Goal: Task Accomplishment & Management: Complete application form

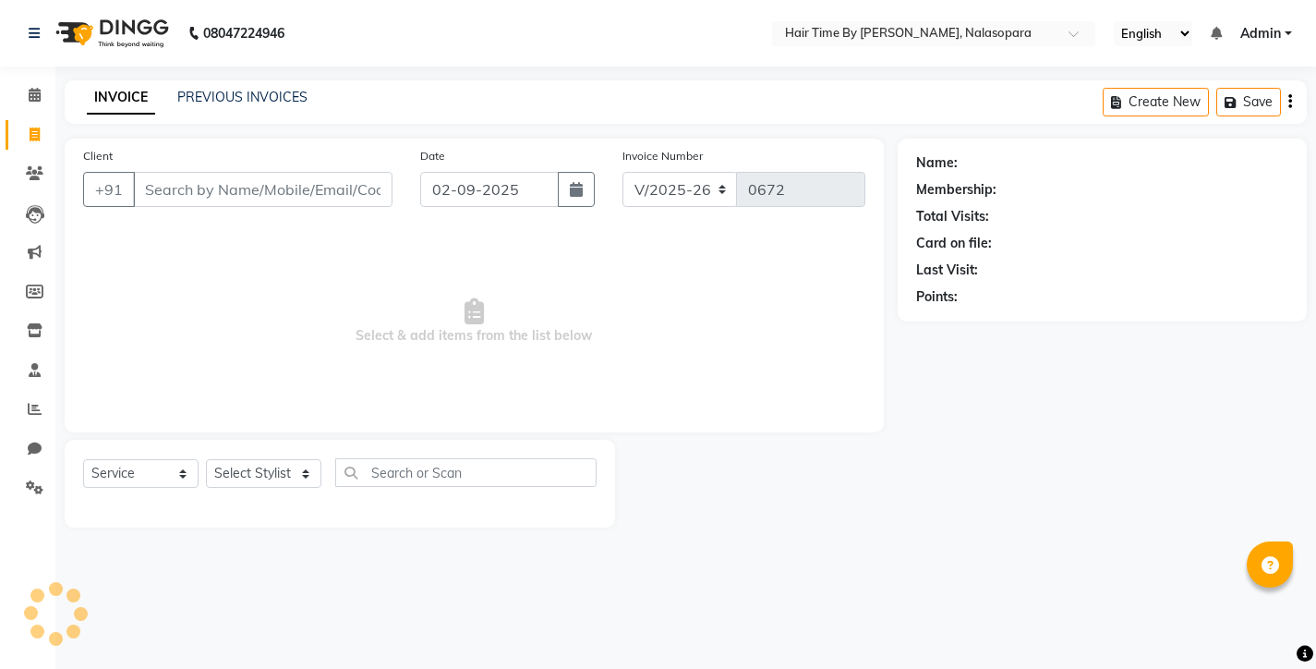
select select "8131"
select select "service"
click at [223, 195] on input "Client" at bounding box center [263, 189] width 260 height 35
click at [151, 188] on input "Client" at bounding box center [263, 189] width 260 height 35
click at [151, 194] on input "Client" at bounding box center [263, 189] width 260 height 35
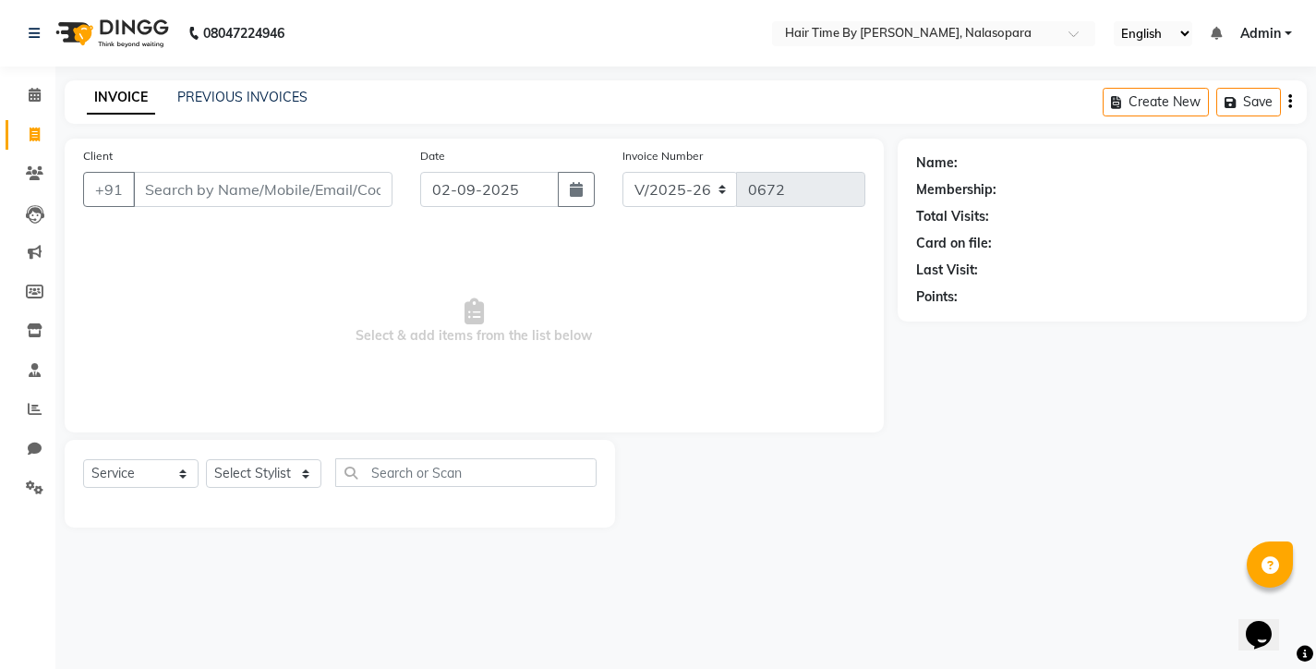
click at [146, 188] on input "Client" at bounding box center [263, 189] width 260 height 35
click at [151, 190] on input "Client" at bounding box center [263, 189] width 260 height 35
type input "7875510909"
click at [326, 195] on span "Add Client" at bounding box center [344, 189] width 73 height 18
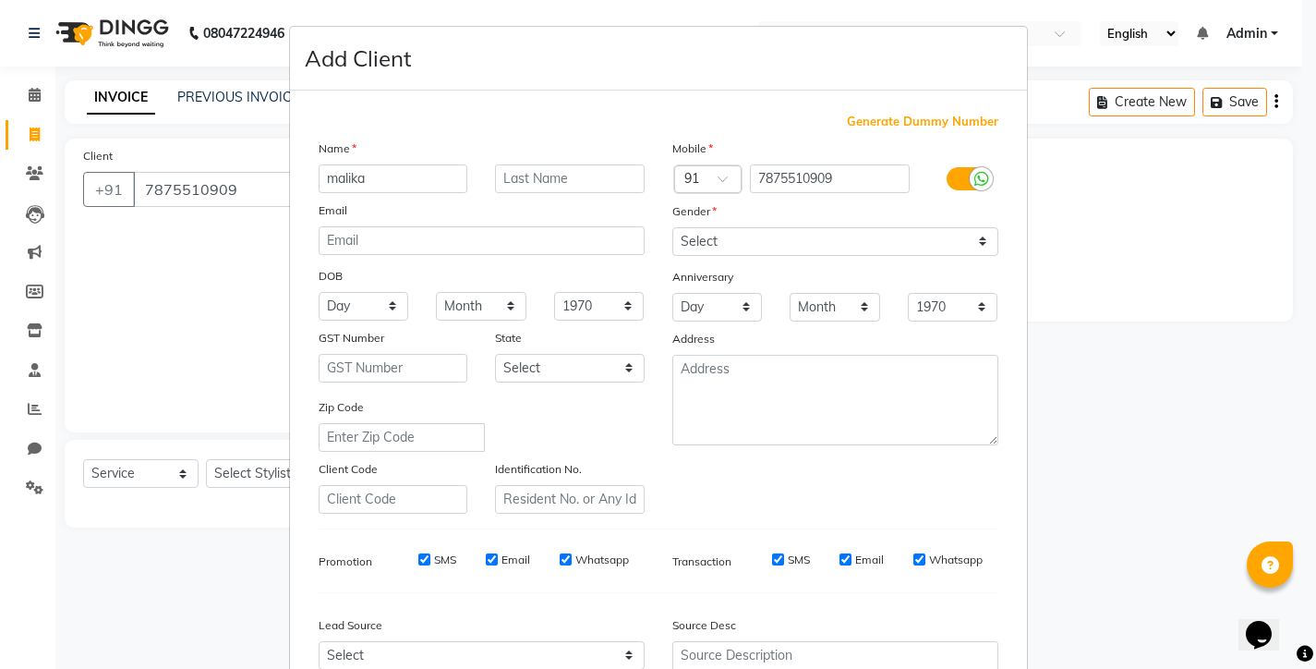
type input "malika"
type input "nadar"
select select "[DEMOGRAPHIC_DATA]"
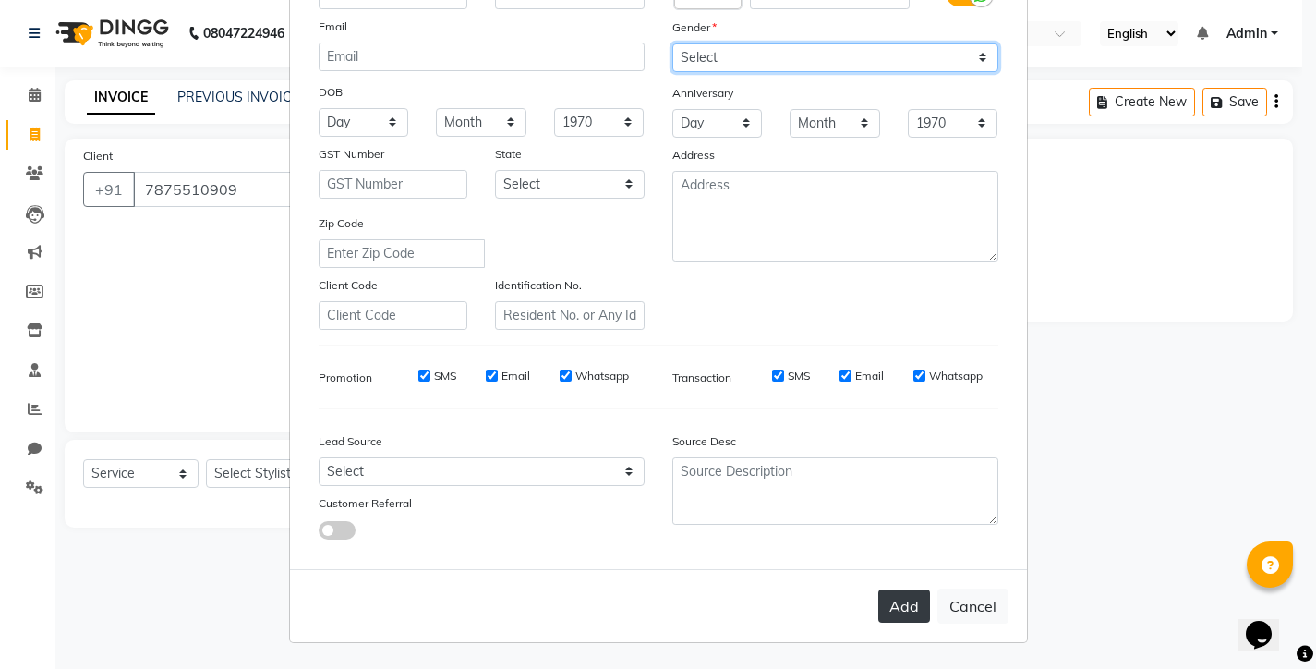
scroll to position [183, 0]
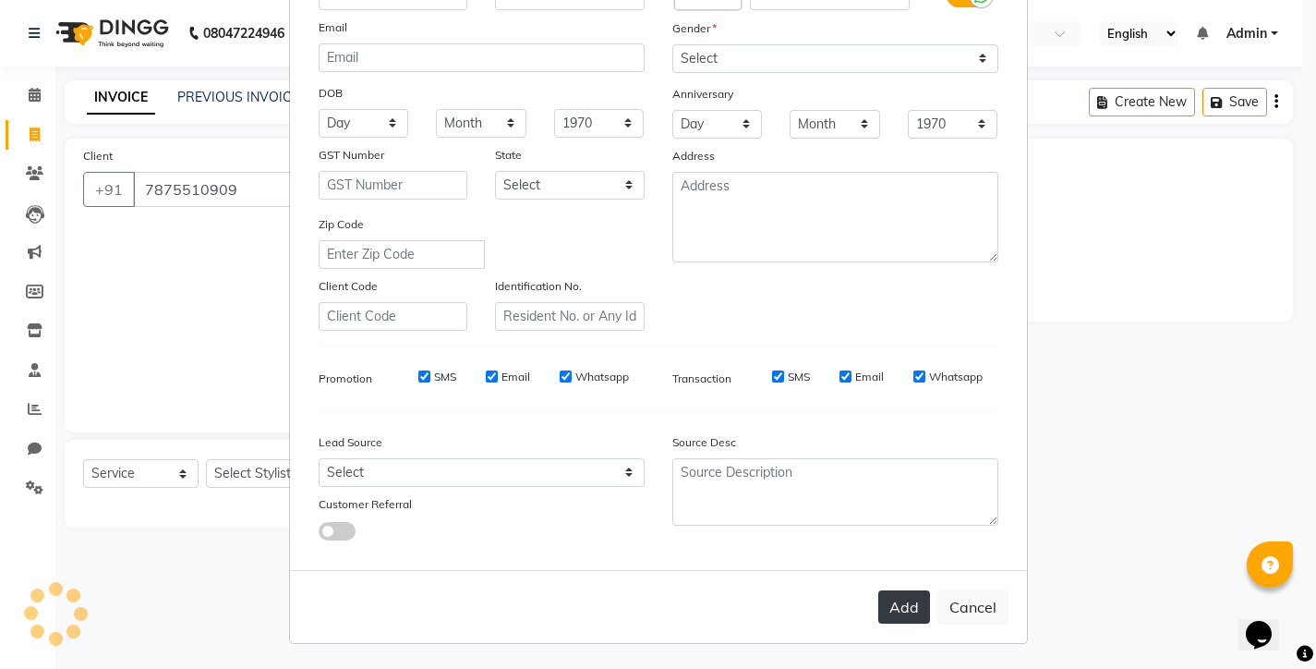
click at [909, 608] on button "Add" at bounding box center [904, 606] width 52 height 33
select select
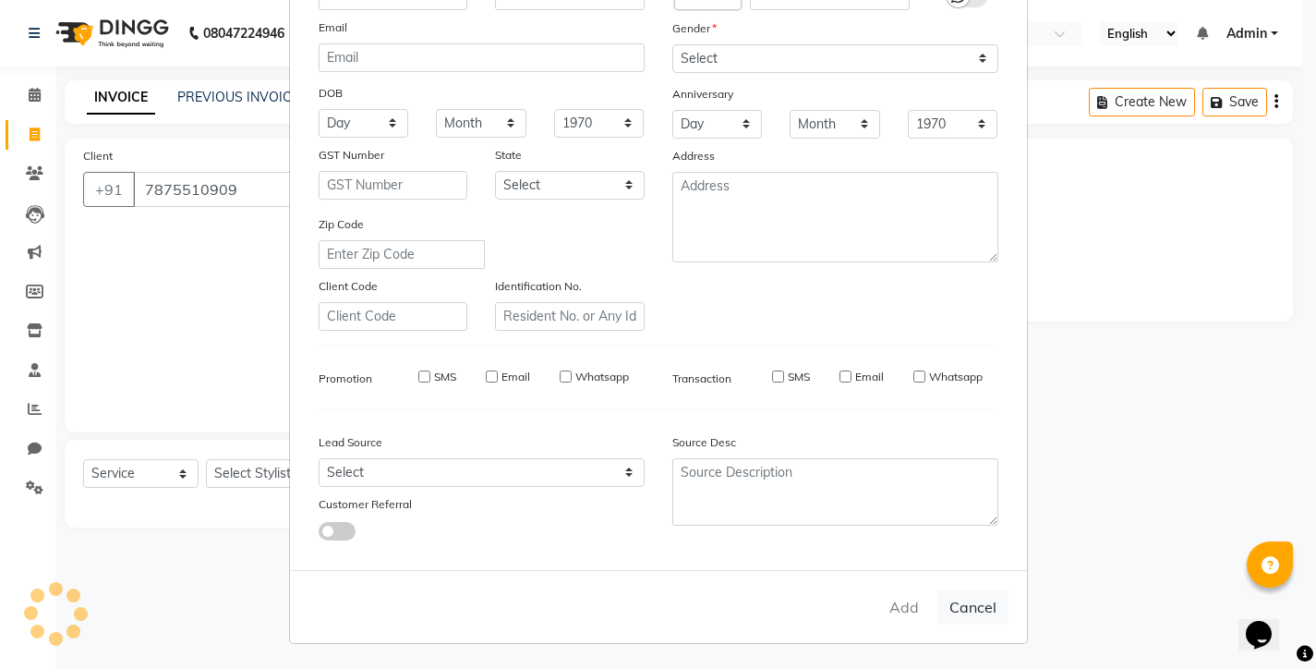
select select
checkbox input "false"
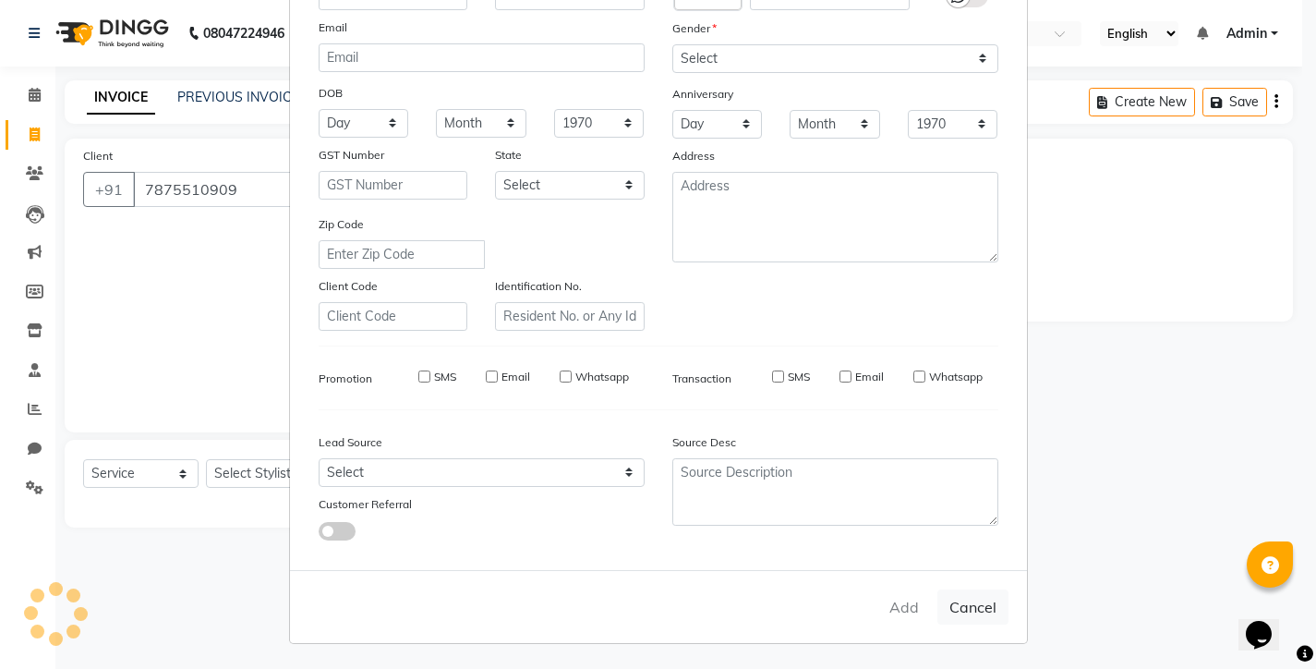
checkbox input "false"
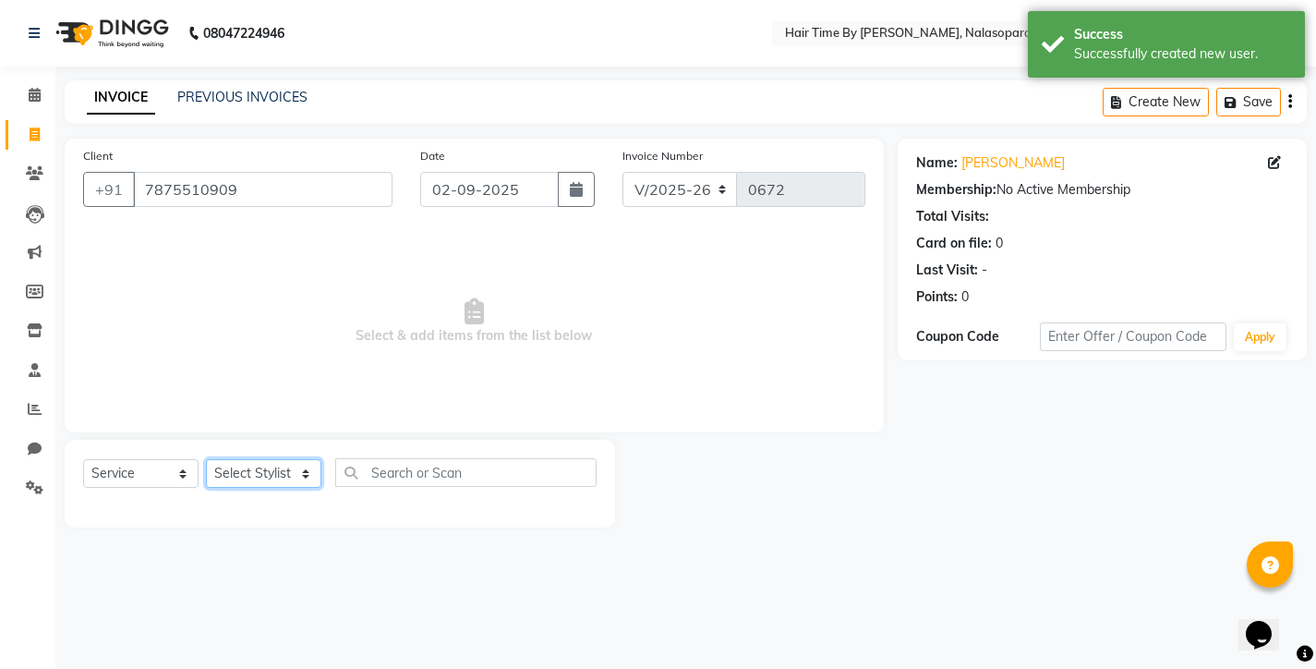
select select "75790"
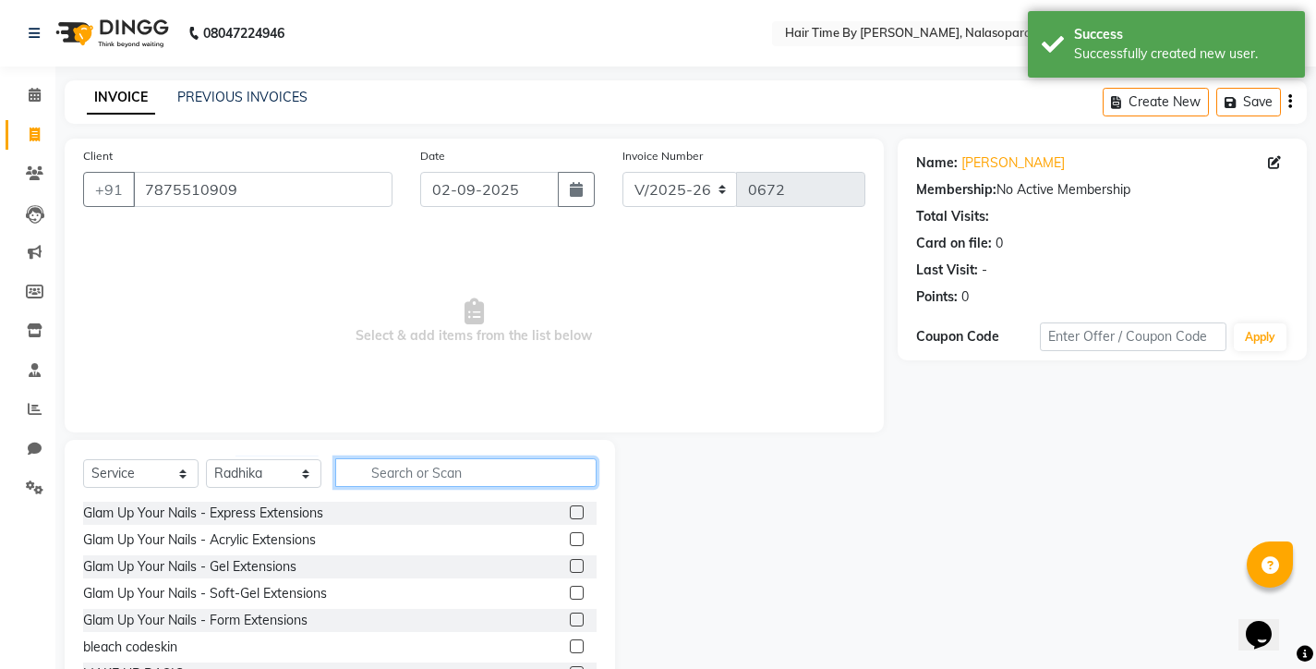
click at [387, 473] on input "text" at bounding box center [465, 472] width 261 height 29
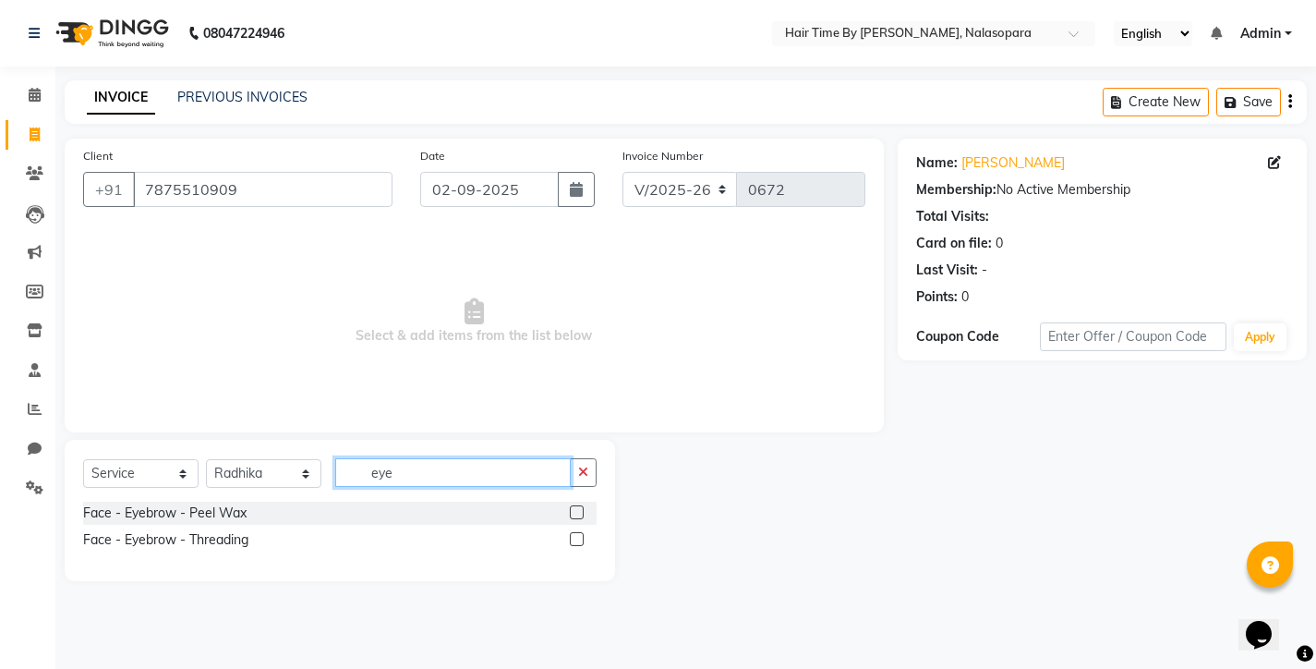
type input "eye"
click at [578, 536] on label at bounding box center [577, 539] width 14 height 14
click at [578, 536] on input "checkbox" at bounding box center [576, 540] width 12 height 12
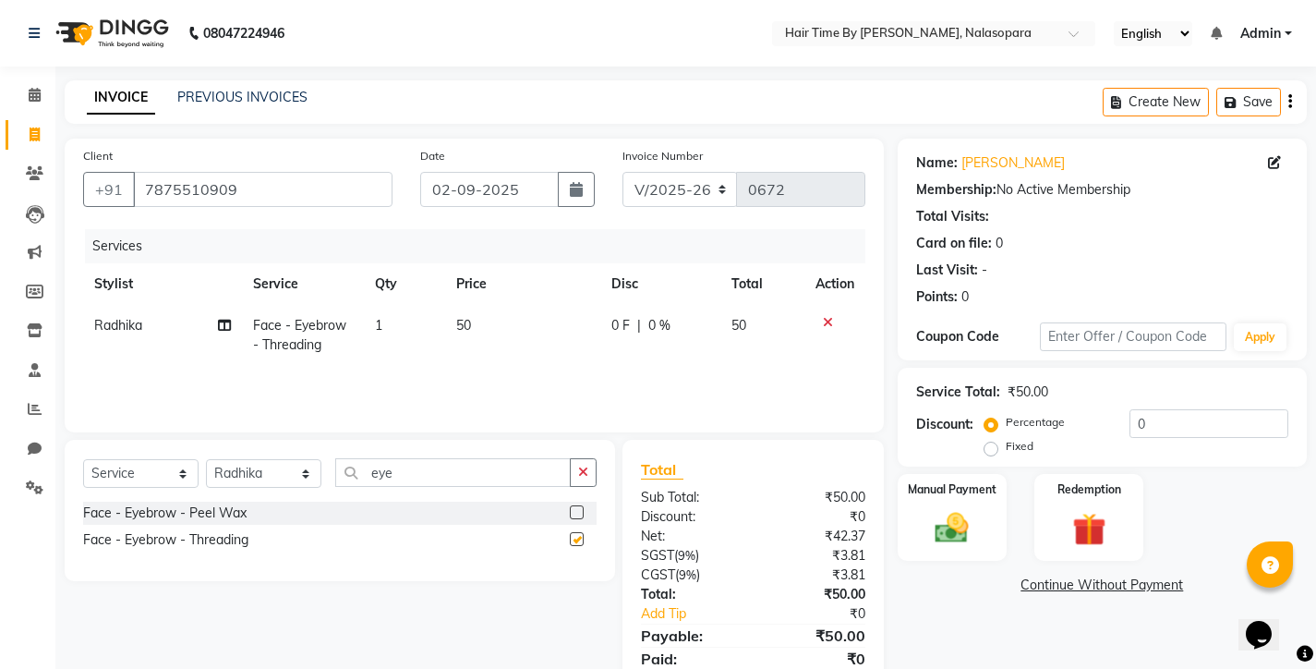
checkbox input "false"
click at [921, 503] on div "Manual Payment" at bounding box center [952, 517] width 114 height 91
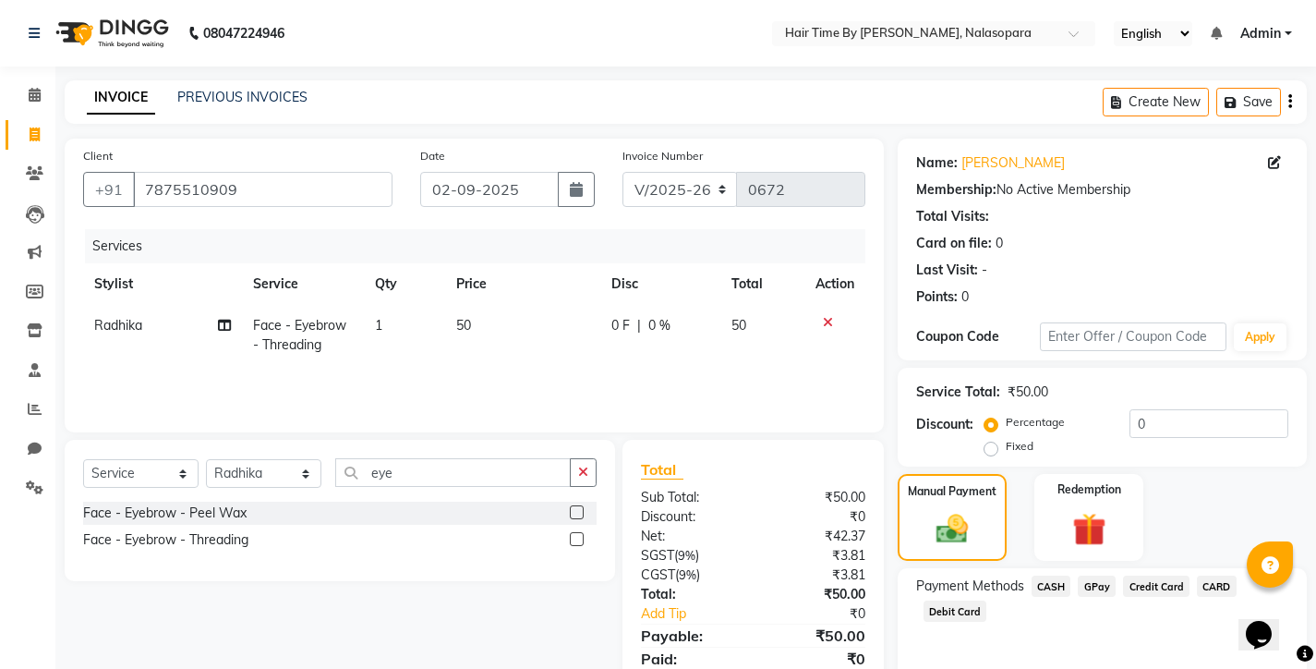
click at [1058, 580] on span "CASH" at bounding box center [1052, 585] width 40 height 21
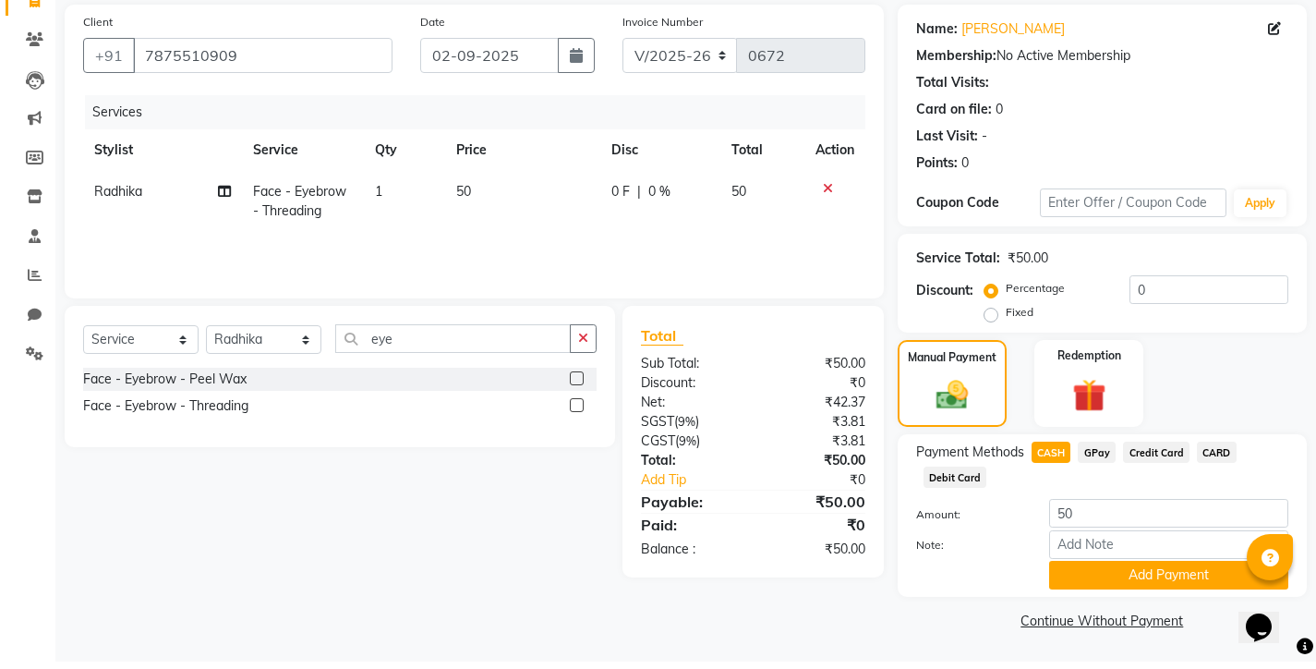
scroll to position [123, 0]
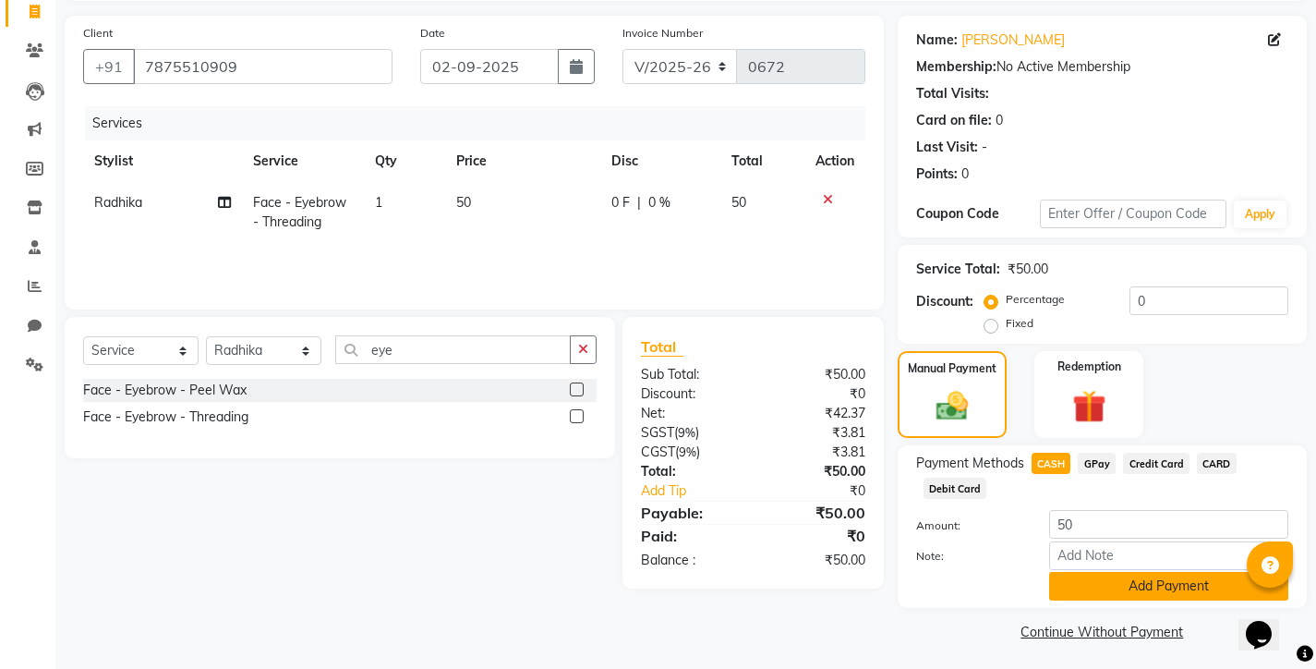
click at [1084, 586] on button "Add Payment" at bounding box center [1168, 586] width 239 height 29
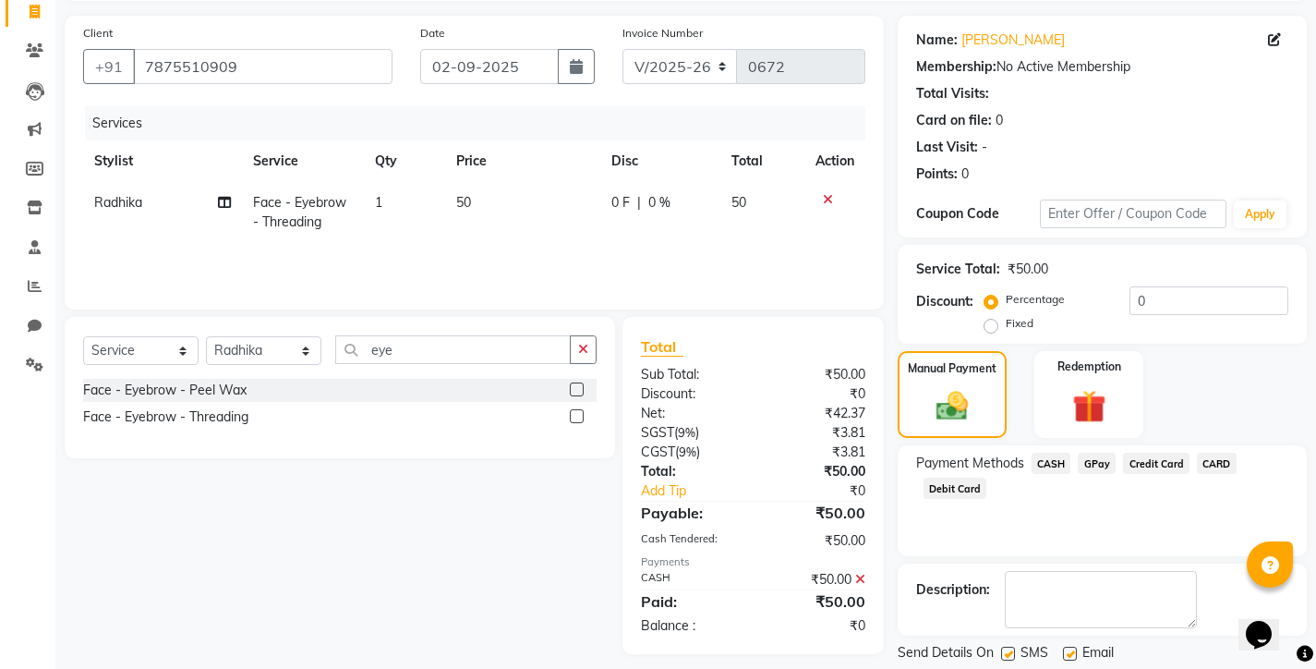
scroll to position [180, 0]
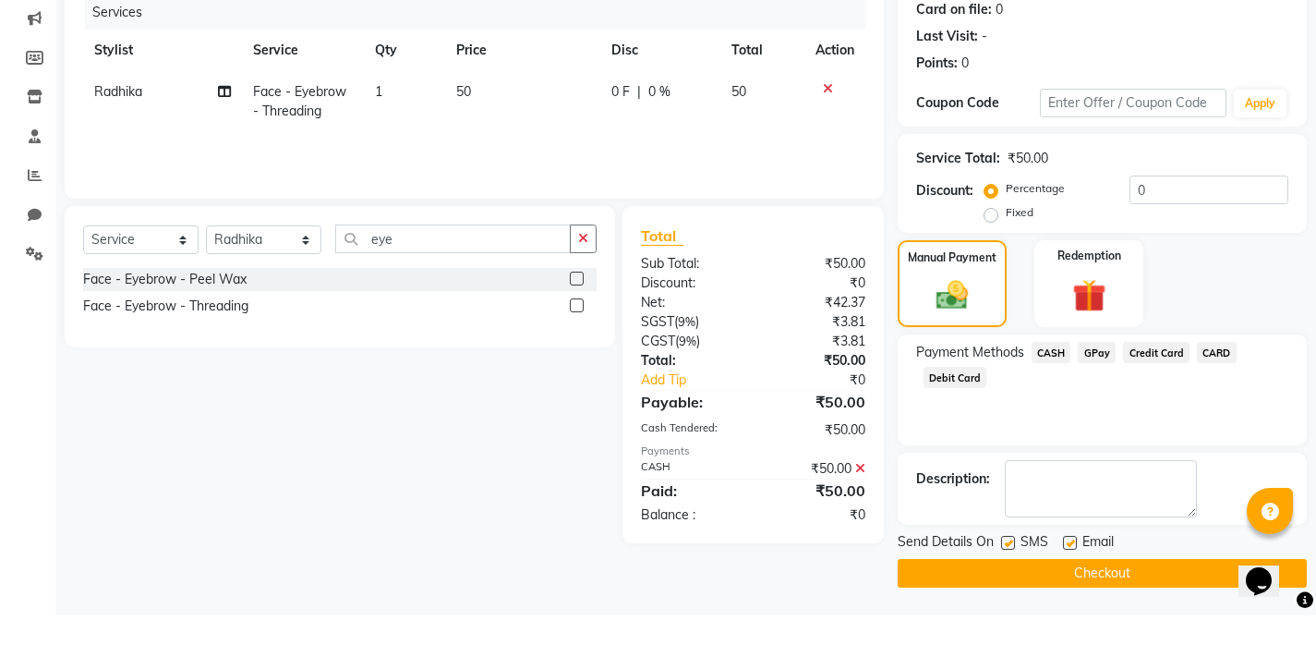
click at [1082, 612] on button "Checkout" at bounding box center [1102, 626] width 409 height 29
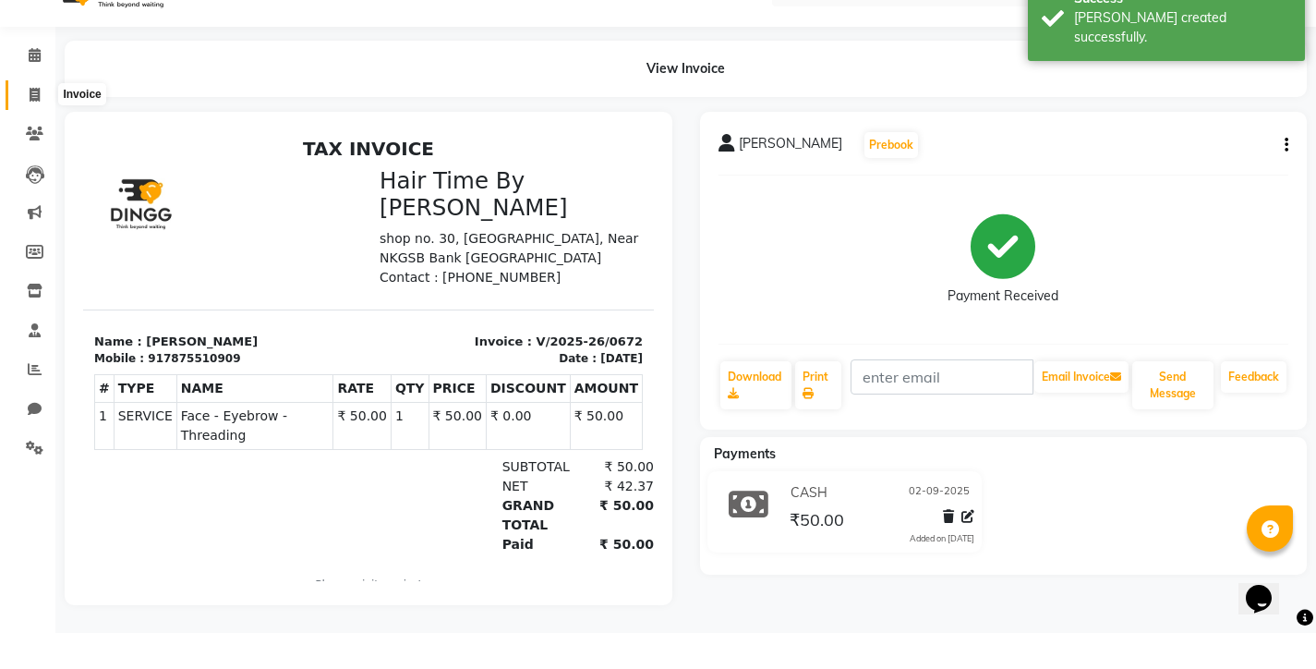
click at [37, 124] on icon at bounding box center [35, 131] width 10 height 14
select select "8131"
select select "service"
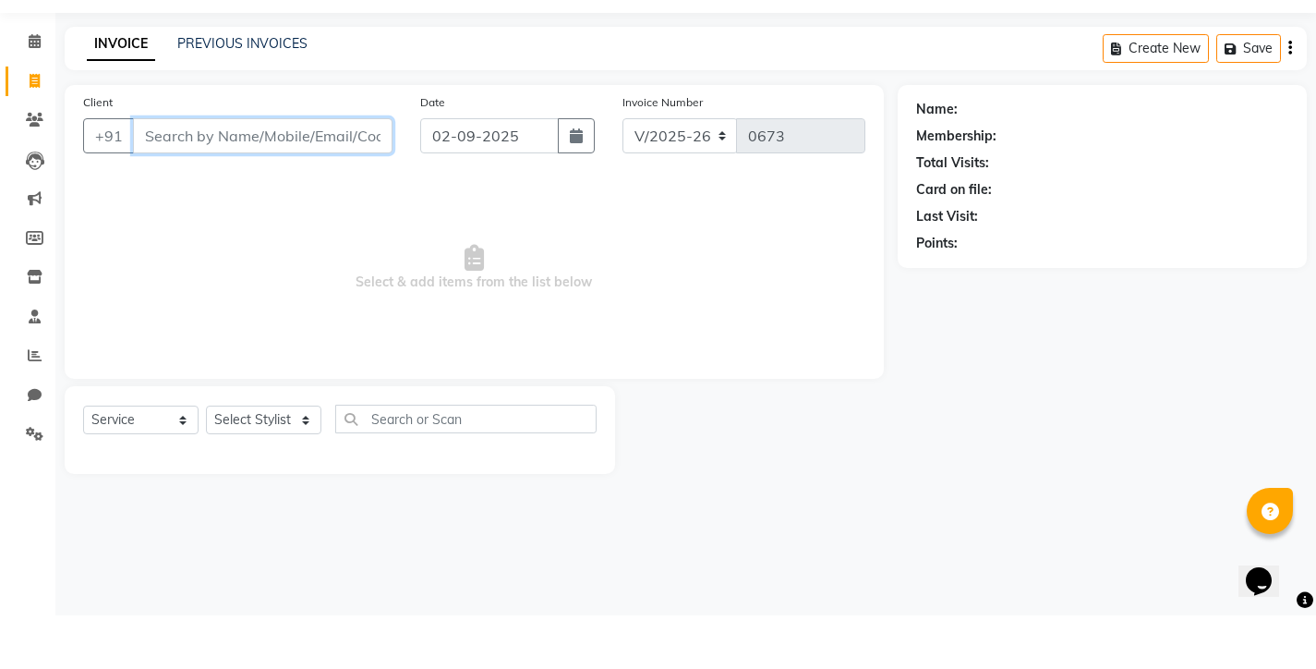
click at [285, 172] on input "Client" at bounding box center [263, 189] width 260 height 35
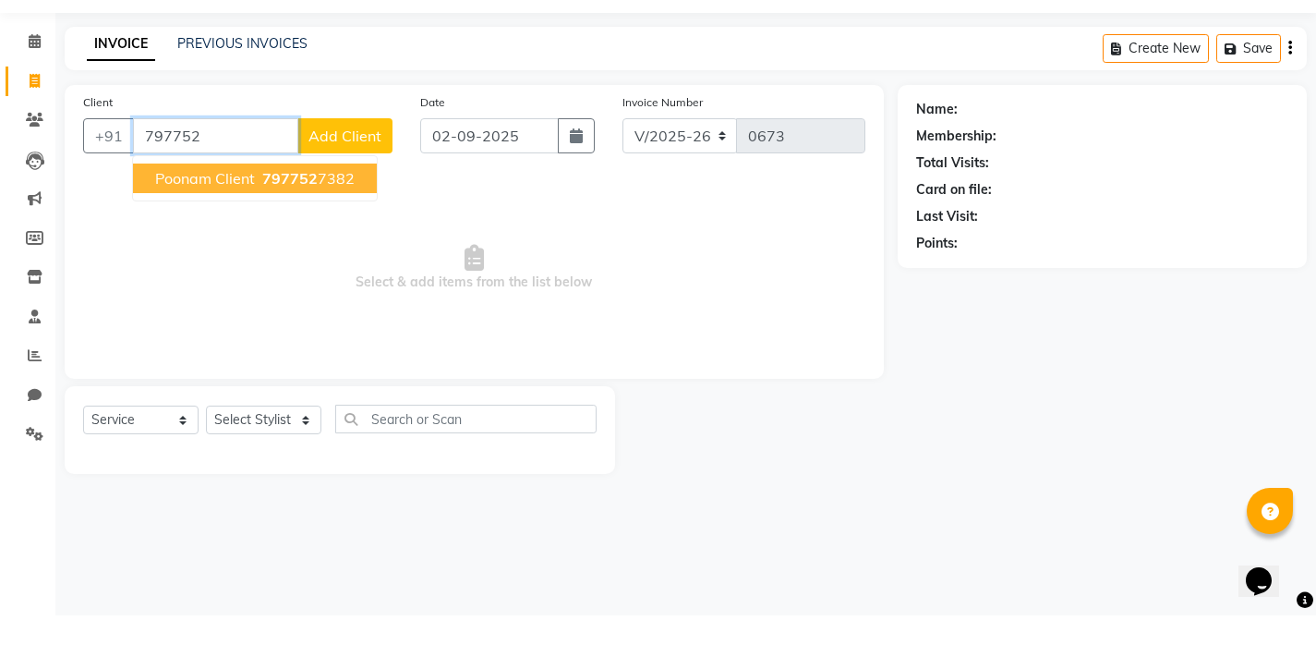
click at [294, 223] on span "797752" at bounding box center [289, 232] width 55 height 18
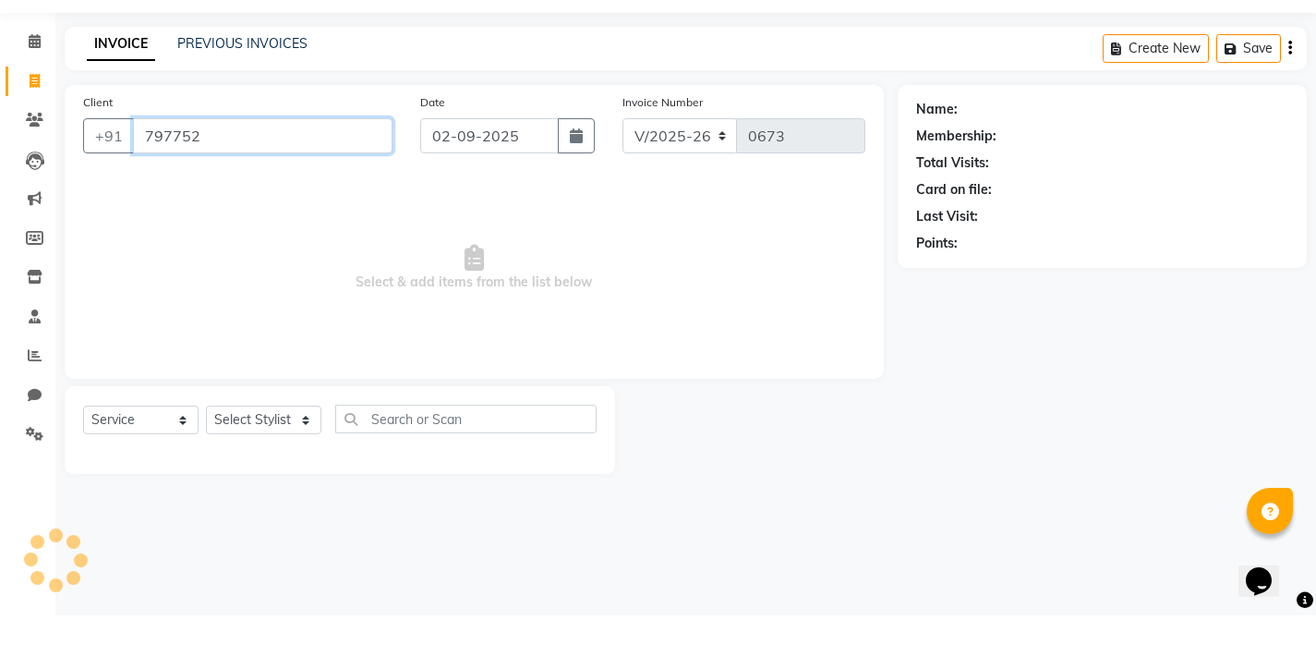
type input "7977527382"
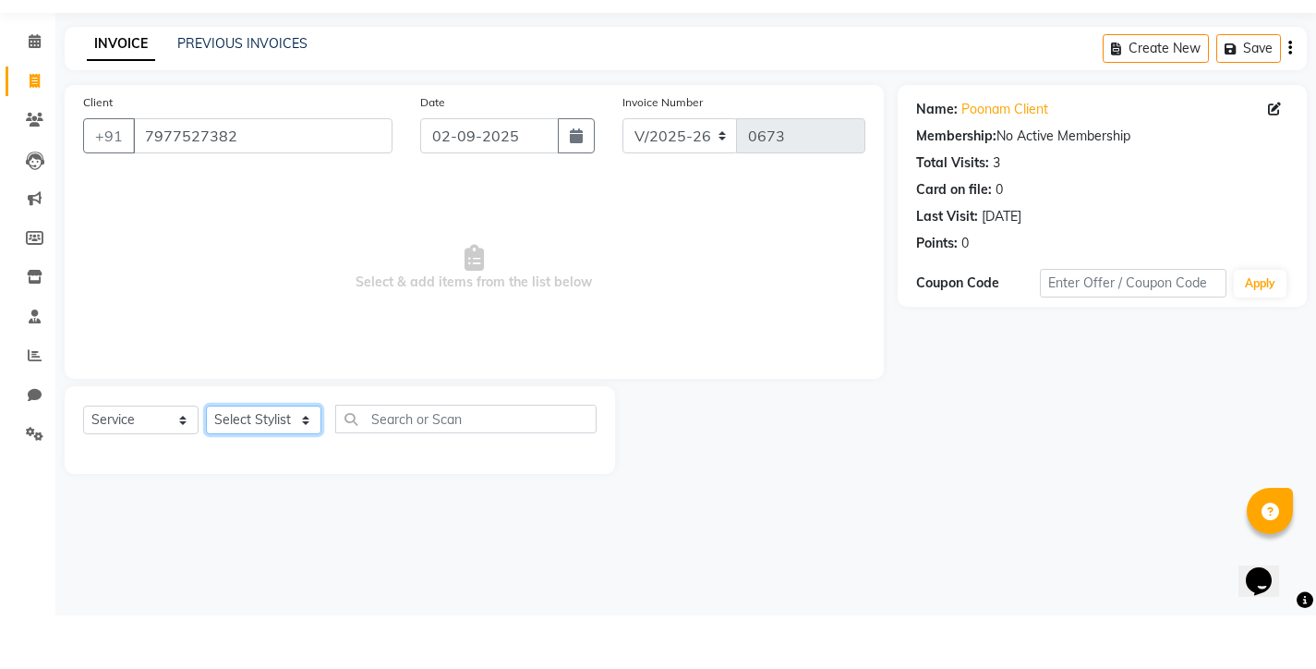
select select "75790"
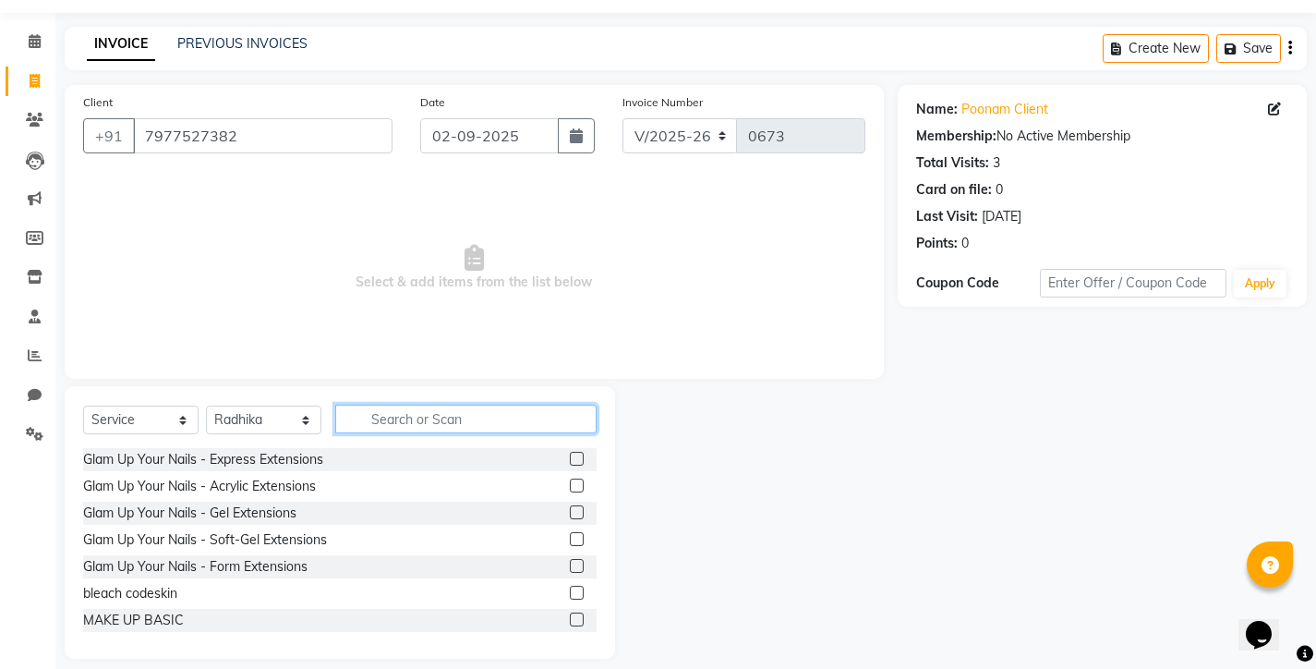
click at [372, 421] on input "text" at bounding box center [465, 419] width 261 height 29
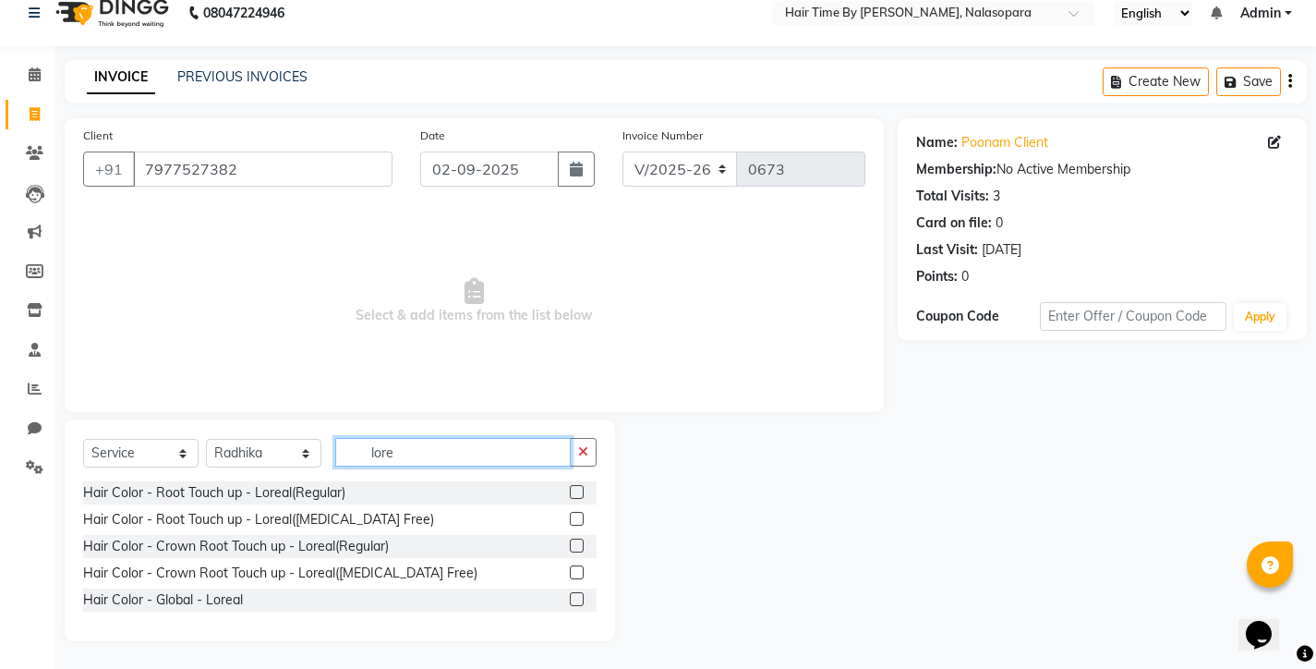
scroll to position [20, 0]
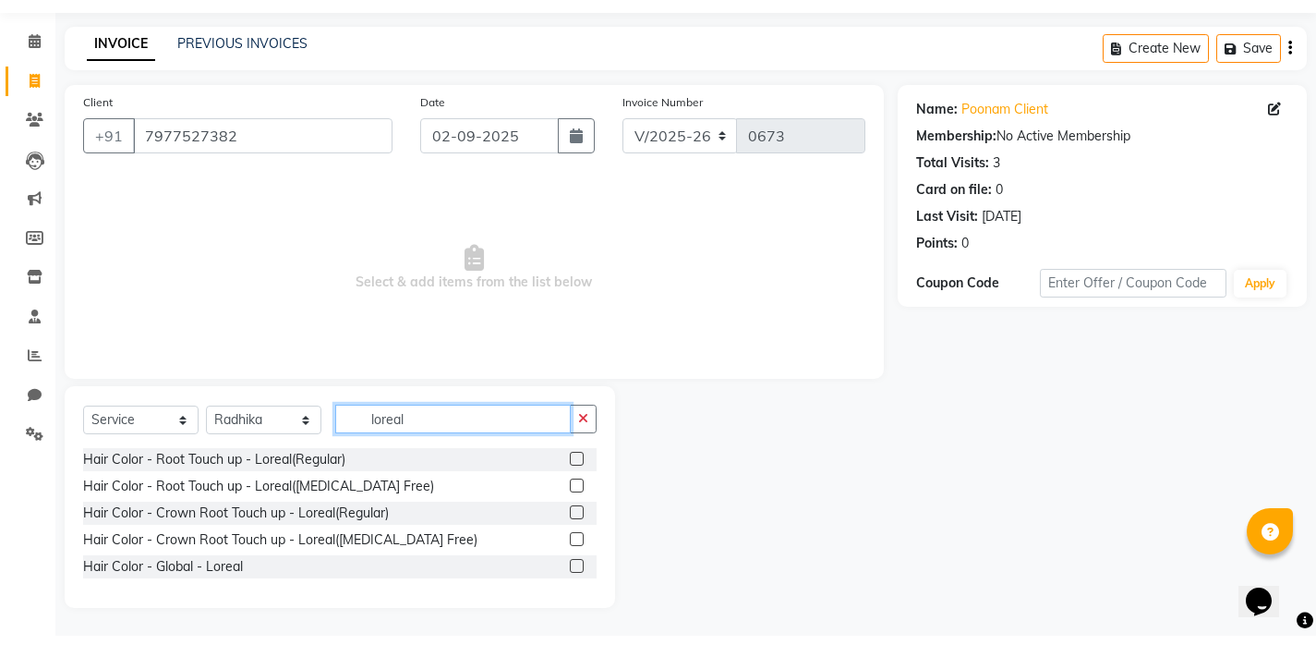
type input "Loreal"
drag, startPoint x: 387, startPoint y: 450, endPoint x: 576, endPoint y: 487, distance: 192.9
click at [576, 512] on label at bounding box center [577, 519] width 14 height 14
click at [576, 514] on input "checkbox" at bounding box center [576, 520] width 12 height 12
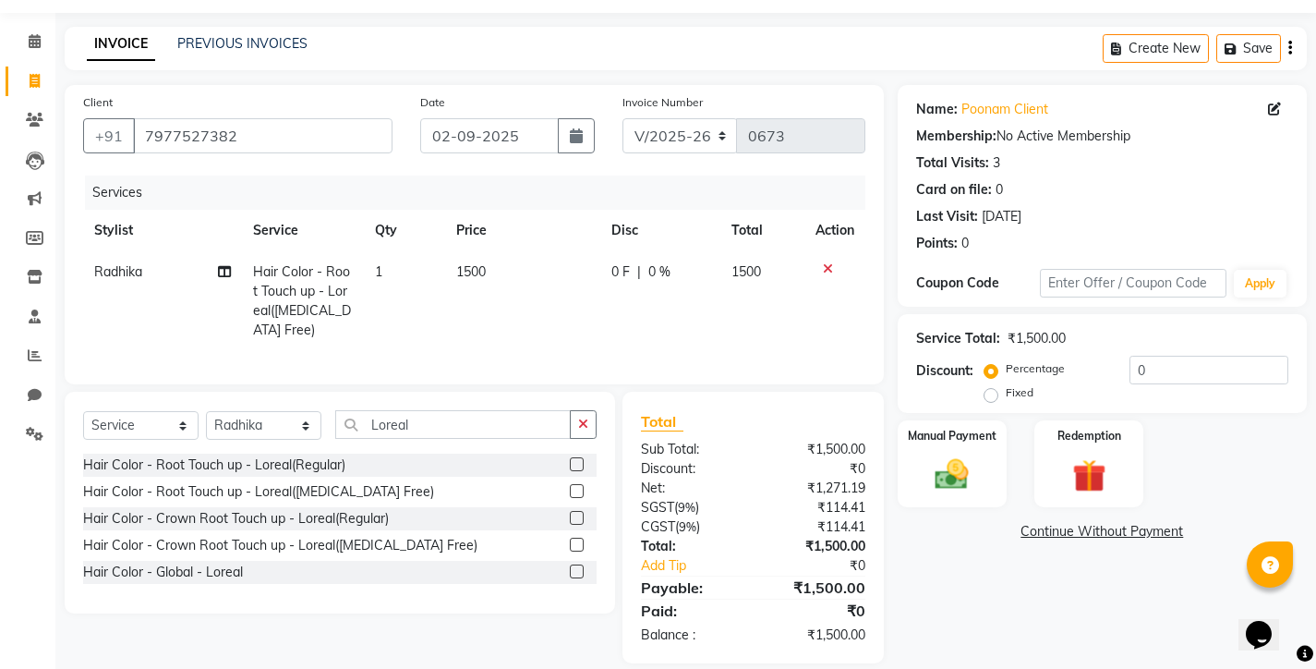
checkbox input "false"
click at [483, 272] on span "1500" at bounding box center [471, 271] width 30 height 17
select select "75790"
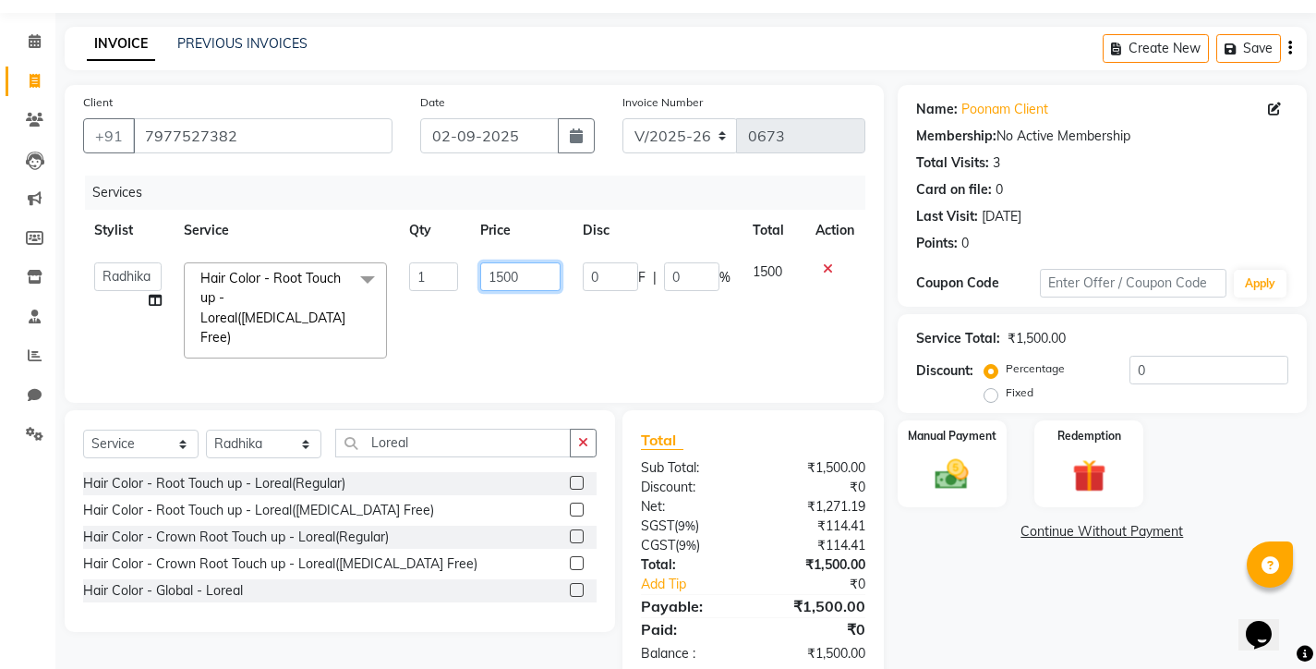
click at [537, 279] on input "1500" at bounding box center [520, 276] width 80 height 29
type input "1"
type input "1400"
click at [530, 334] on td "1400" at bounding box center [520, 310] width 103 height 118
select select "75790"
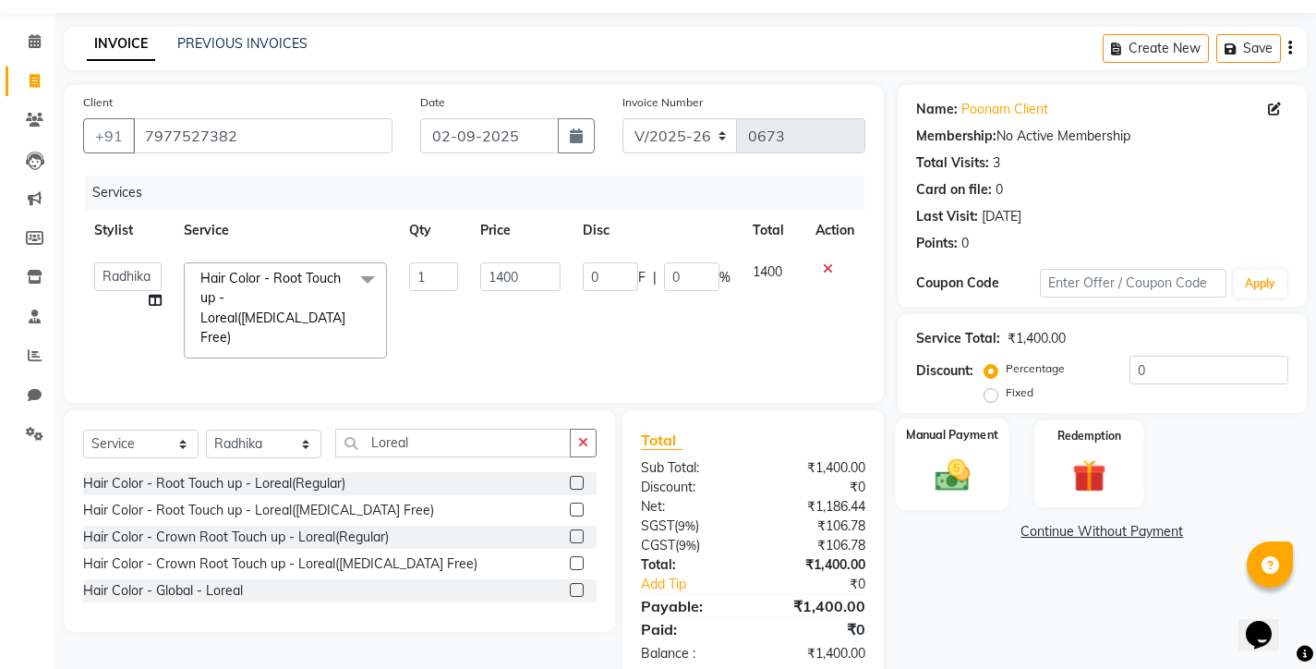
click at [962, 473] on img at bounding box center [952, 474] width 56 height 40
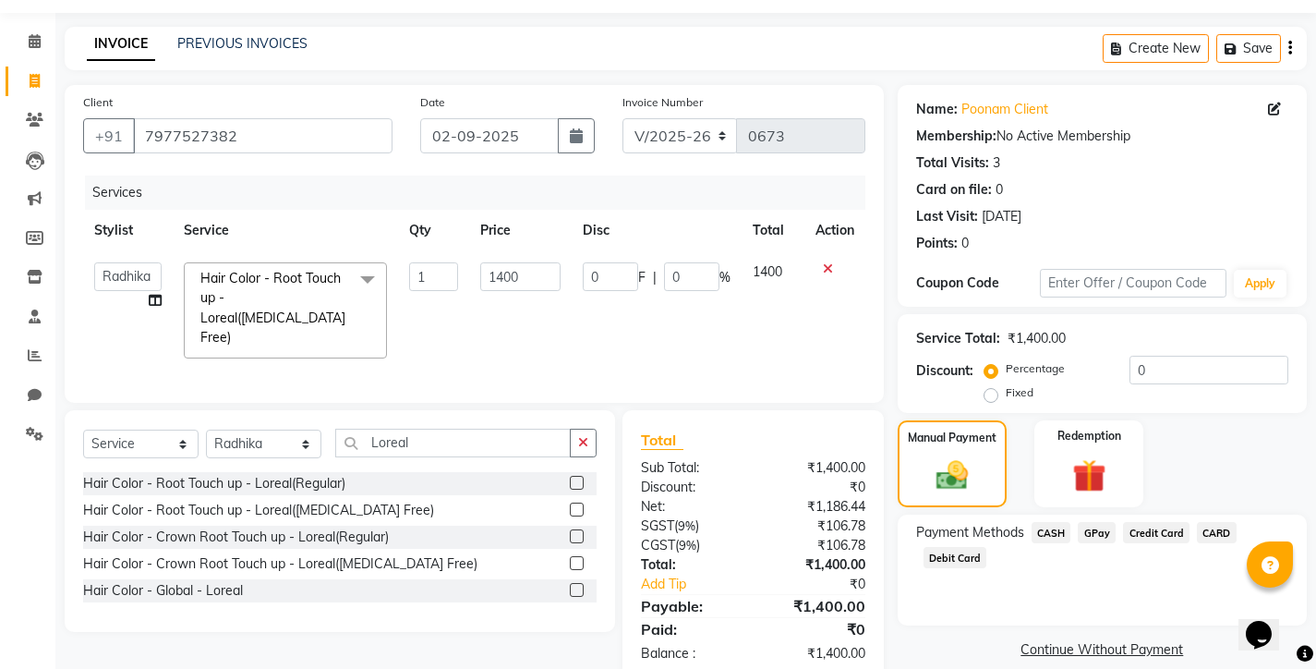
click at [1100, 534] on span "GPay" at bounding box center [1097, 532] width 38 height 21
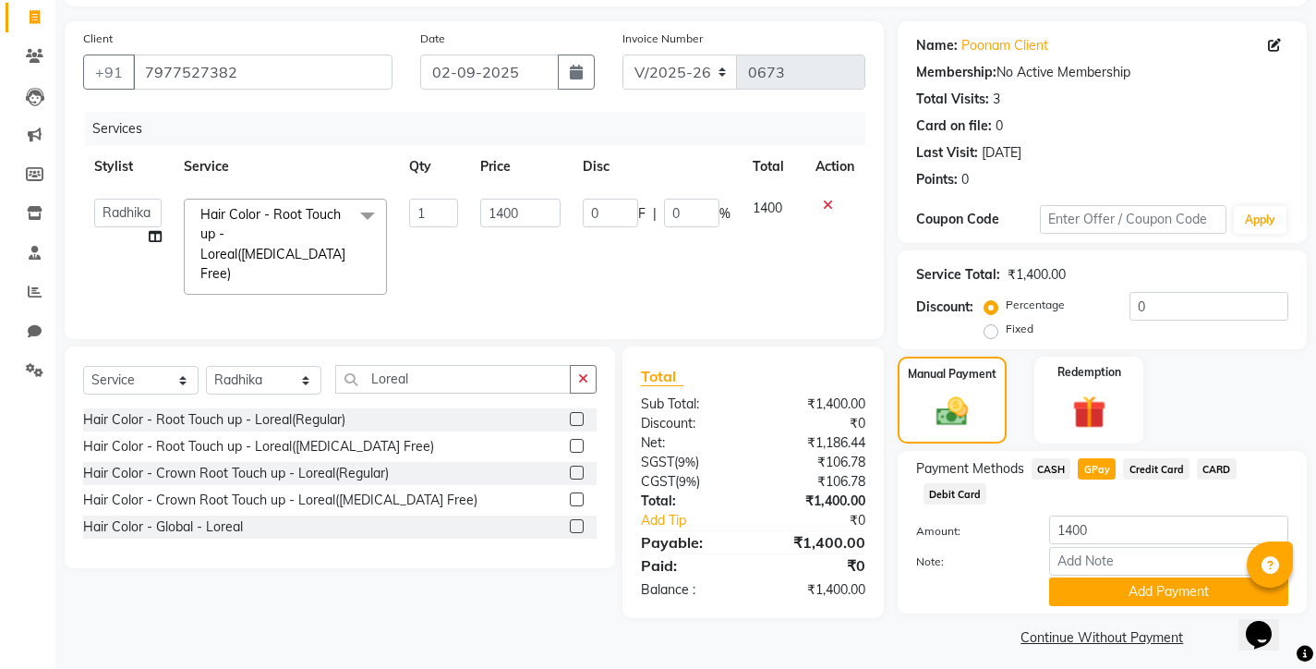
scroll to position [127, 0]
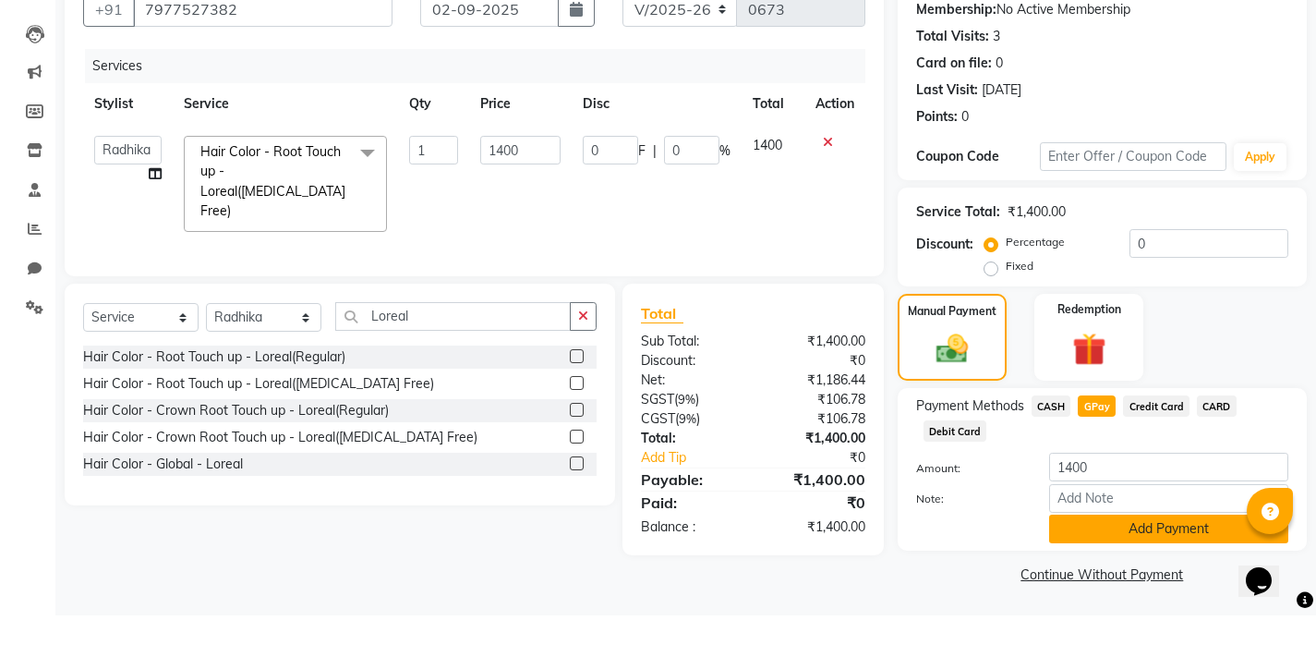
click at [1122, 568] on button "Add Payment" at bounding box center [1168, 582] width 239 height 29
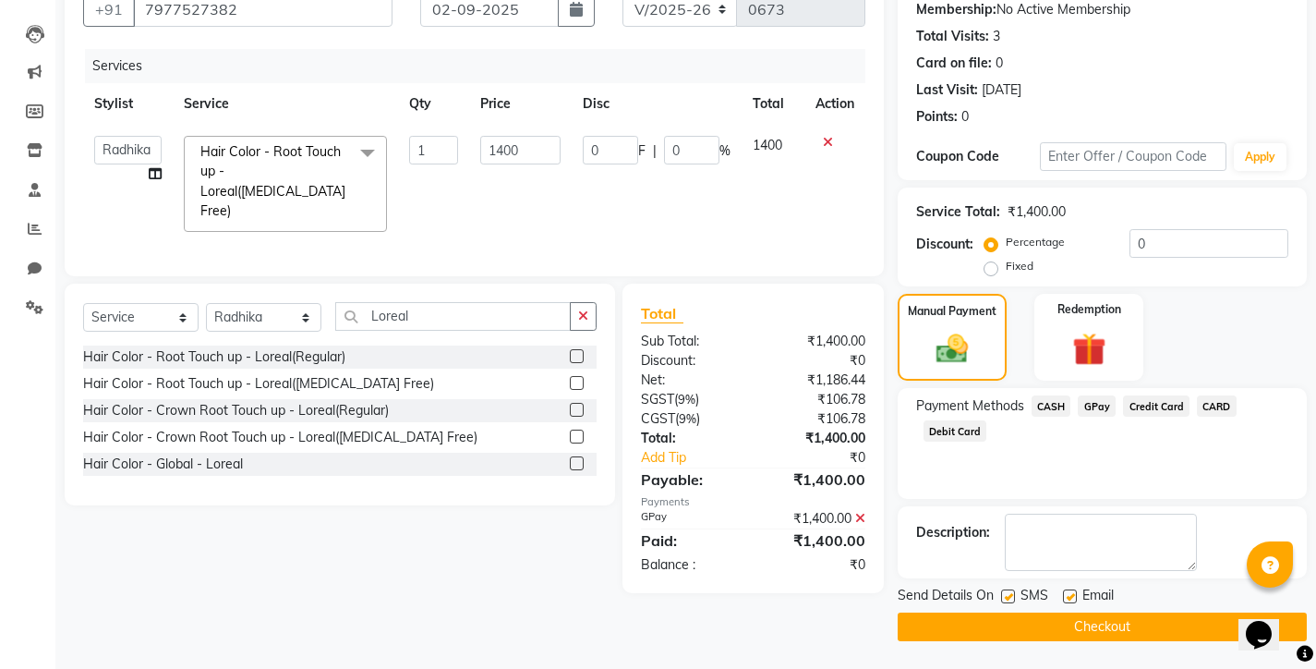
click at [1079, 619] on button "Checkout" at bounding box center [1102, 626] width 409 height 29
